Goal: Information Seeking & Learning: Learn about a topic

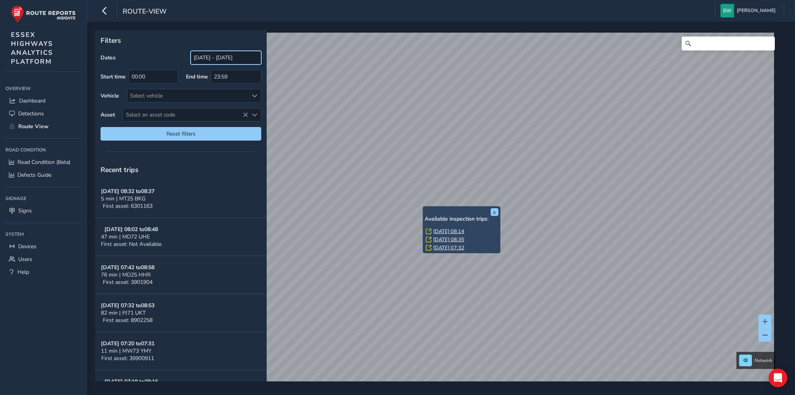
click at [213, 55] on input "[DATE] - [DATE]" at bounding box center [226, 58] width 71 height 14
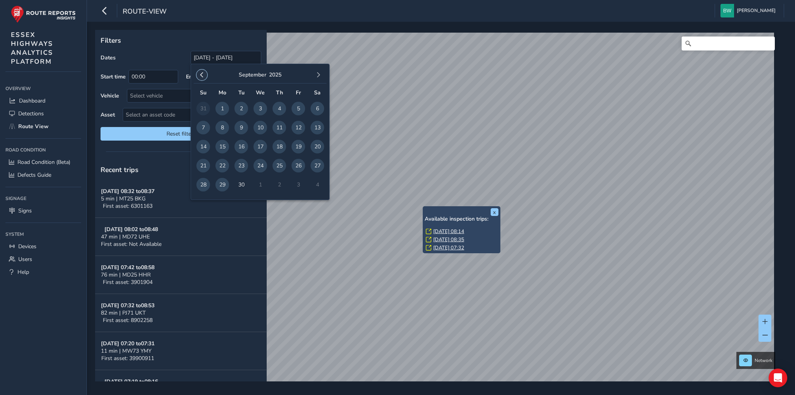
click at [200, 72] on span "button" at bounding box center [201, 74] width 5 height 5
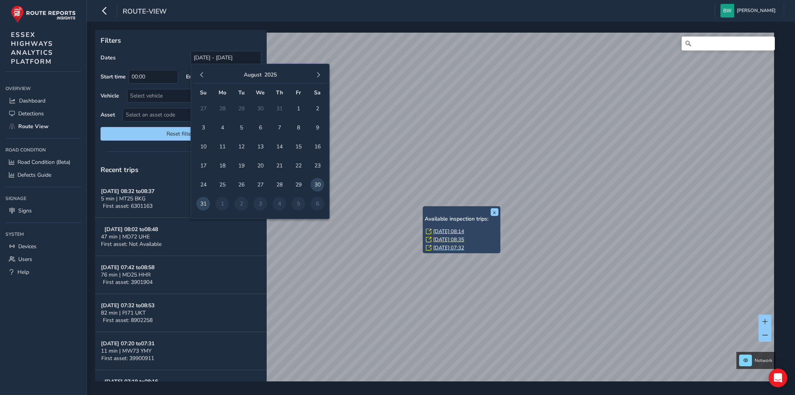
click at [200, 72] on span "button" at bounding box center [201, 74] width 5 height 5
click at [205, 104] on span "1" at bounding box center [203, 109] width 14 height 14
click at [320, 73] on span "button" at bounding box center [317, 74] width 5 height 5
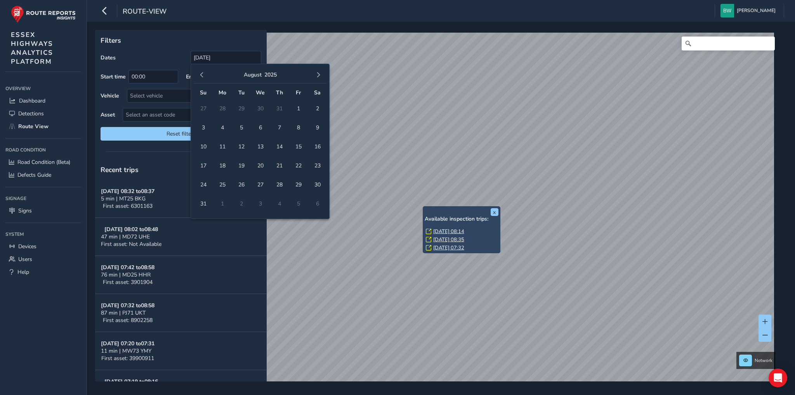
click at [320, 73] on span "button" at bounding box center [317, 74] width 5 height 5
click at [225, 182] on span "29" at bounding box center [222, 185] width 14 height 14
type input "[DATE] - [DATE]"
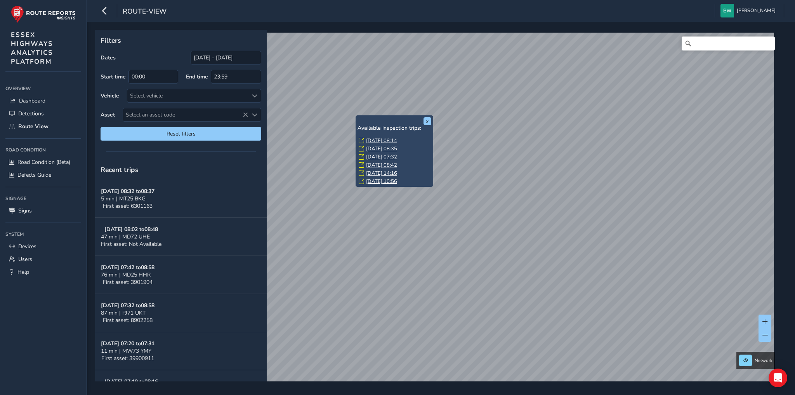
click at [384, 179] on link "[DATE] 10:56" at bounding box center [381, 181] width 31 height 7
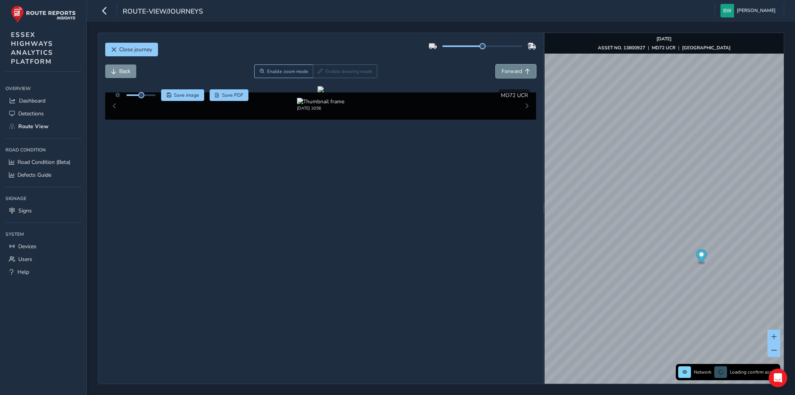
click at [509, 71] on span "Forward" at bounding box center [511, 71] width 21 height 7
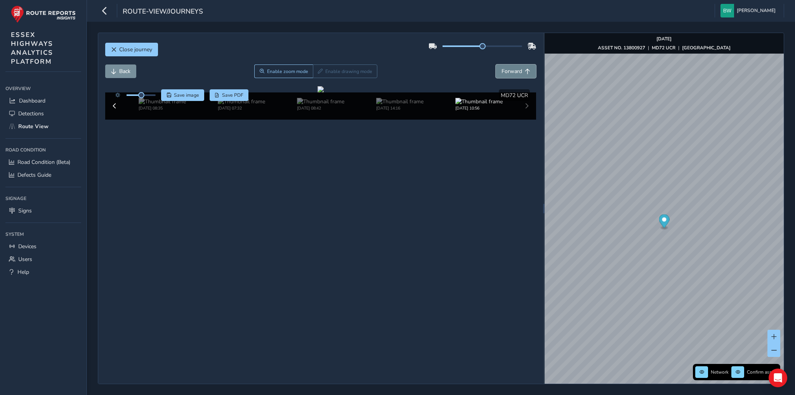
click at [509, 71] on span "Forward" at bounding box center [511, 71] width 21 height 7
click at [119, 71] on span "Back" at bounding box center [124, 71] width 11 height 7
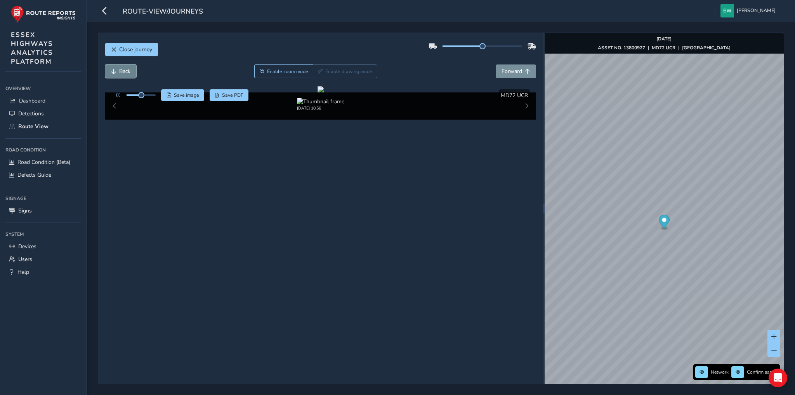
click at [119, 71] on span "Back" at bounding box center [124, 71] width 11 height 7
click at [522, 70] on span "Forward" at bounding box center [511, 71] width 21 height 7
click at [156, 105] on img at bounding box center [162, 101] width 47 height 7
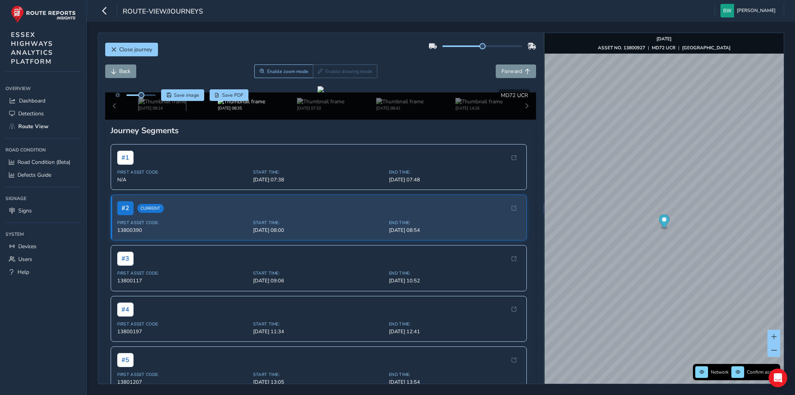
click at [156, 105] on img at bounding box center [162, 101] width 47 height 7
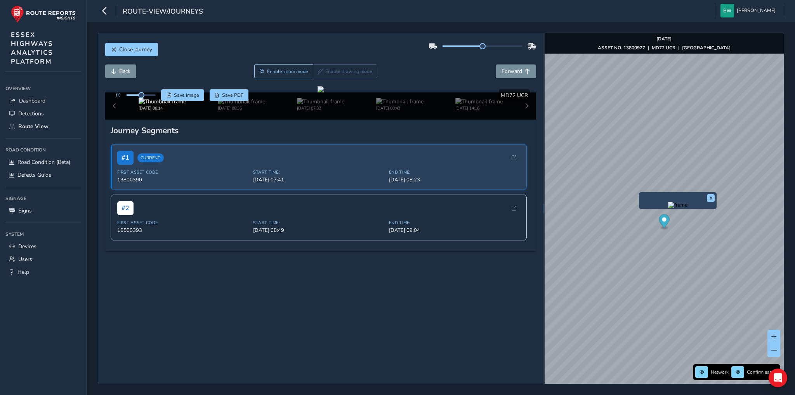
click at [111, 120] on div "[DATE] 08:14 [DATE] 08:35 [DATE] 07:32 [DATE] 08:42 [DATE] 14:16" at bounding box center [320, 105] width 431 height 27
click at [112, 120] on div "[DATE] 08:14 [DATE] 08:35 [DATE] 07:32 [DATE] 08:42 [DATE] 14:16" at bounding box center [320, 105] width 431 height 27
click at [709, 198] on button "x" at bounding box center [711, 198] width 8 height 8
click at [507, 72] on span "Forward" at bounding box center [511, 71] width 21 height 7
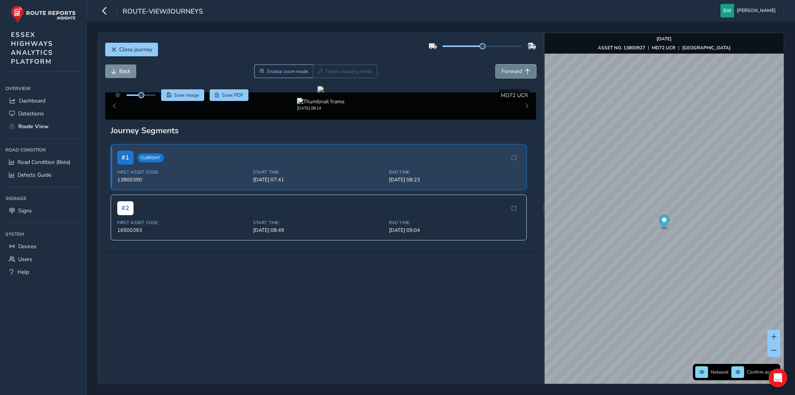
click at [507, 72] on span "Forward" at bounding box center [511, 71] width 21 height 7
click at [119, 73] on span "Back" at bounding box center [124, 71] width 11 height 7
click at [115, 71] on span "Back" at bounding box center [113, 71] width 5 height 5
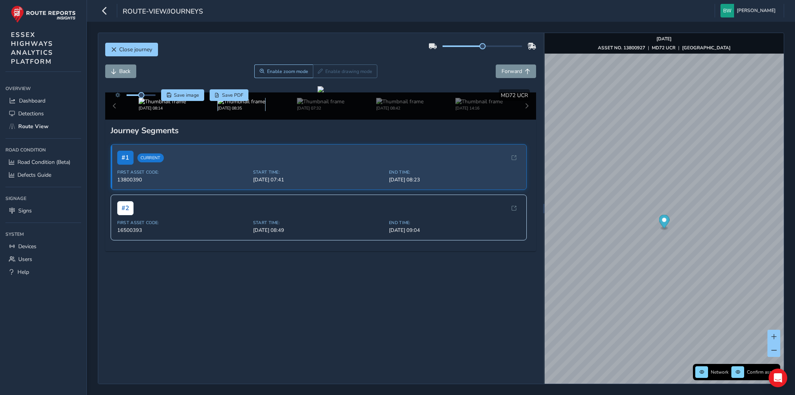
click at [239, 105] on img at bounding box center [241, 101] width 47 height 7
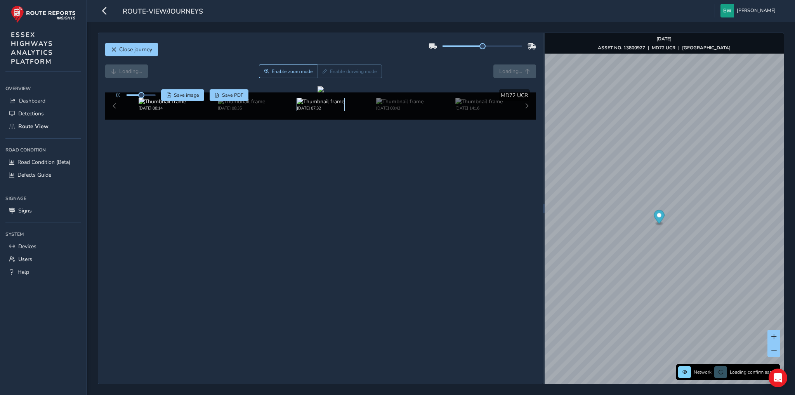
click at [318, 105] on img at bounding box center [320, 101] width 47 height 7
